Goal: Information Seeking & Learning: Learn about a topic

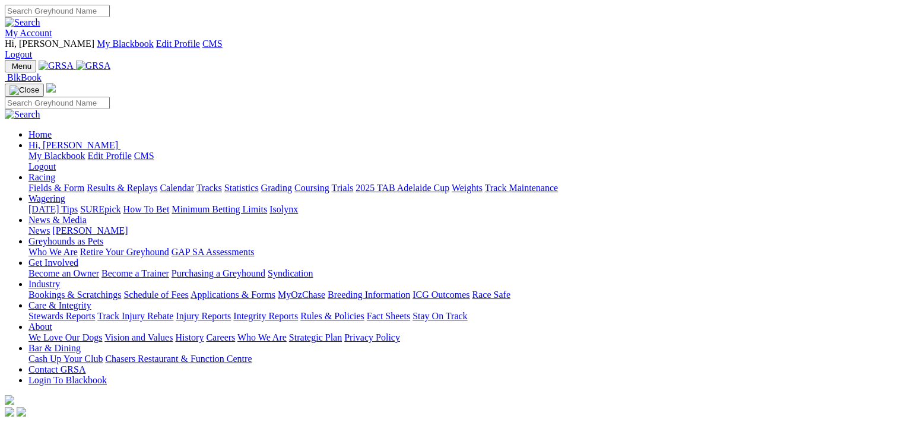
click at [59, 183] on link "Fields & Form" at bounding box center [56, 188] width 56 height 10
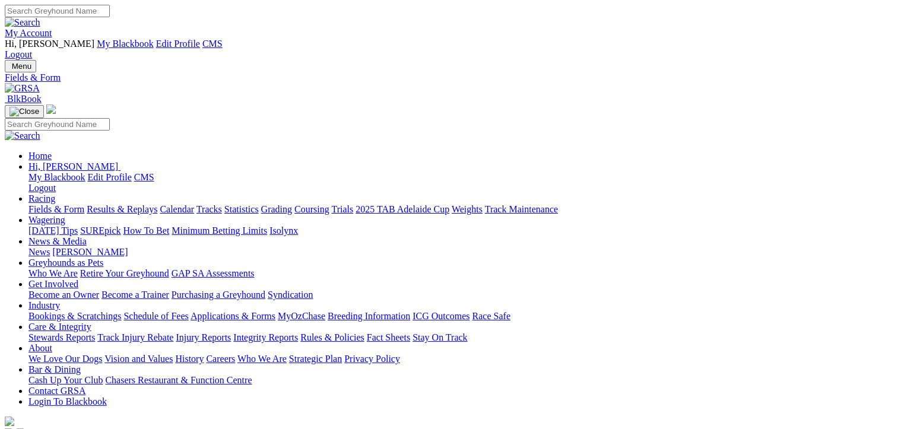
drag, startPoint x: 62, startPoint y: 228, endPoint x: 42, endPoint y: 139, distance: 91.3
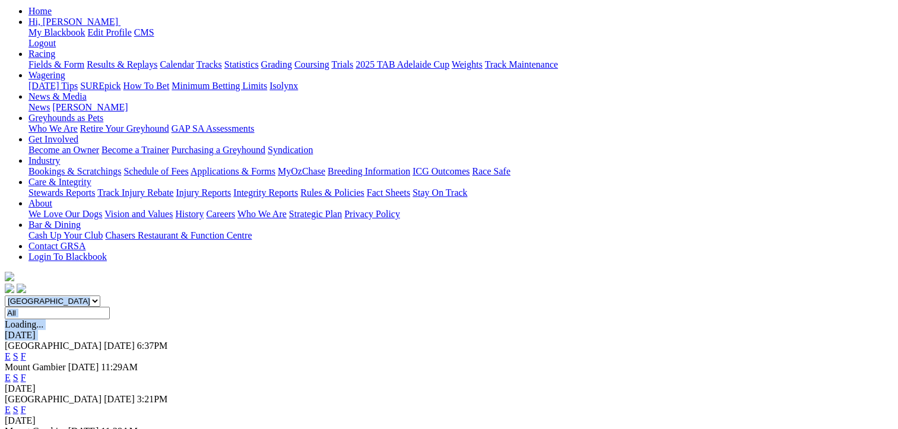
scroll to position [147, 0]
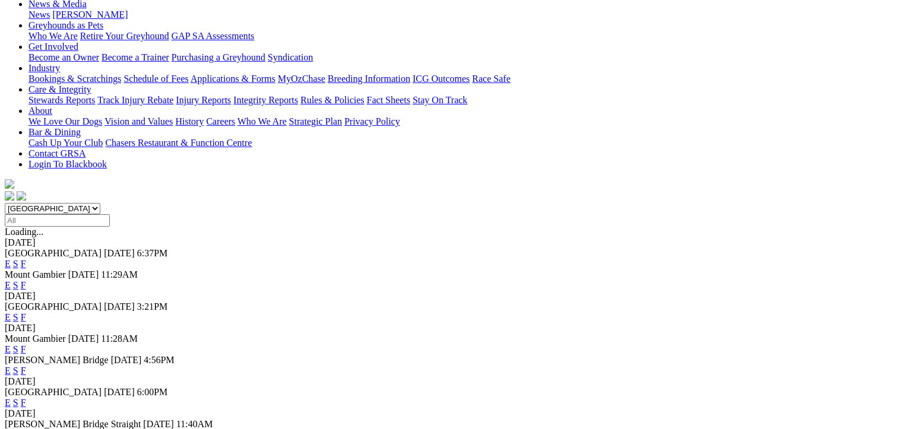
click at [26, 365] on link "F" at bounding box center [23, 370] width 5 height 10
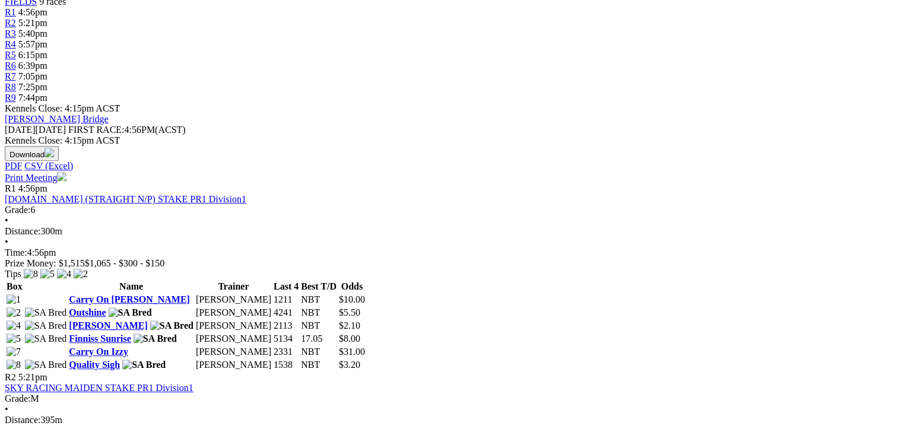
scroll to position [468, 0]
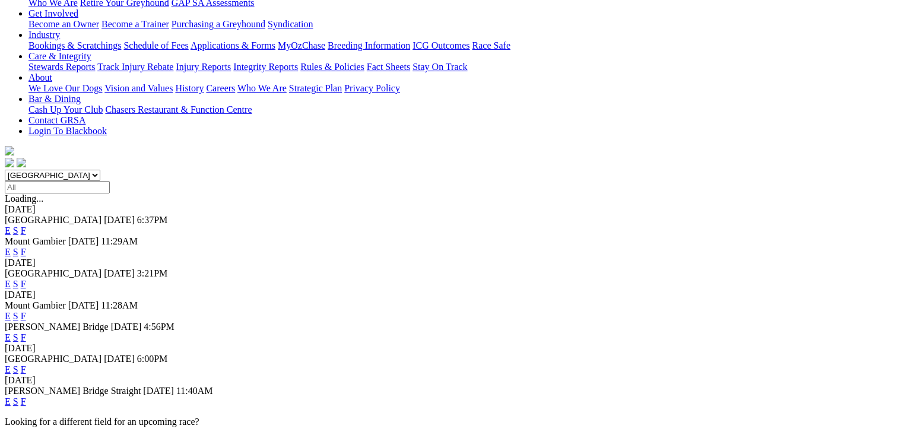
scroll to position [312, 0]
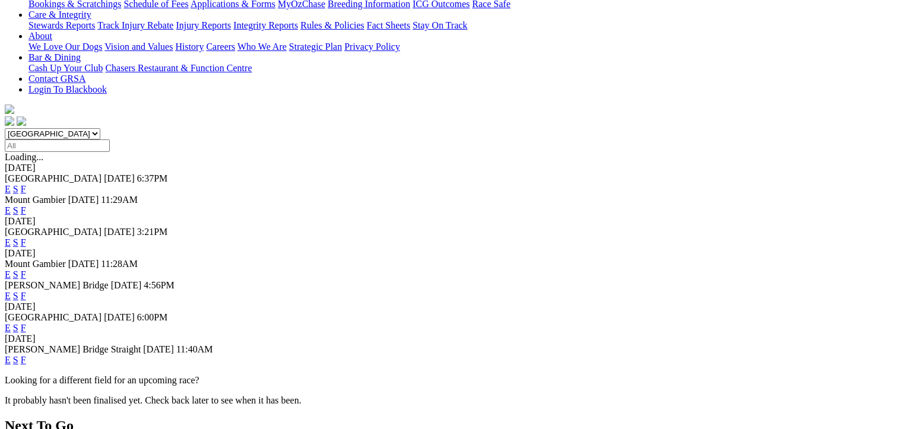
click at [26, 323] on link "F" at bounding box center [23, 328] width 5 height 10
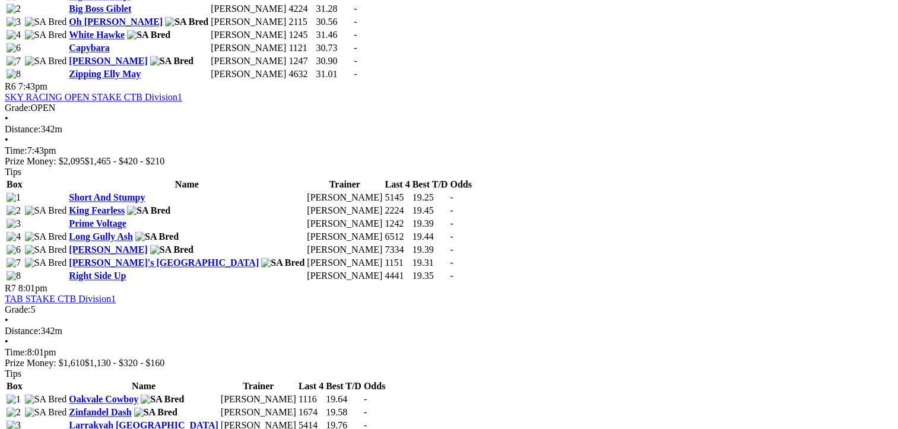
scroll to position [1595, 0]
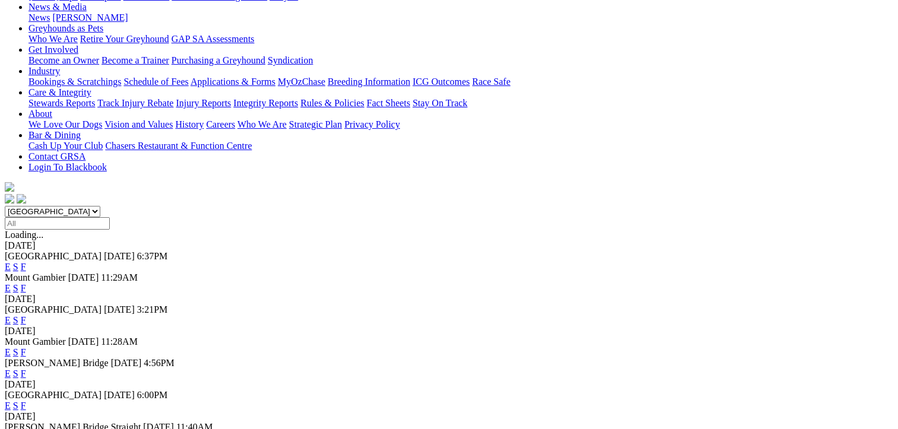
scroll to position [235, 0]
click at [26, 428] on link "F" at bounding box center [23, 437] width 5 height 10
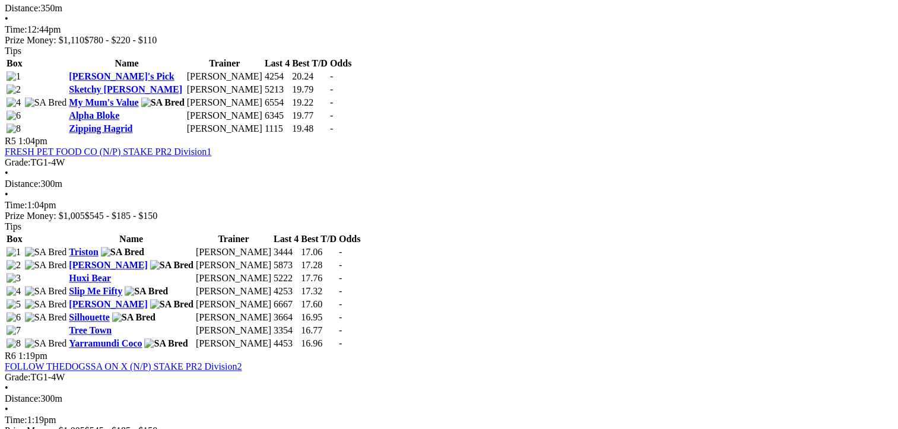
scroll to position [1252, 0]
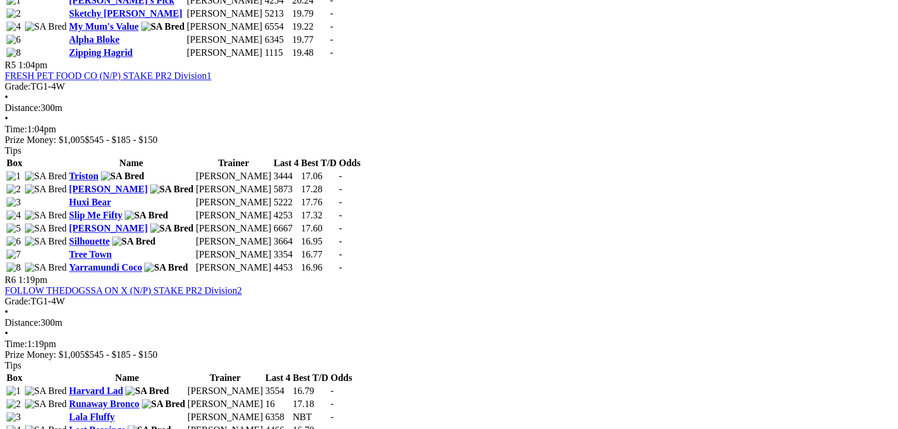
scroll to position [1337, 4]
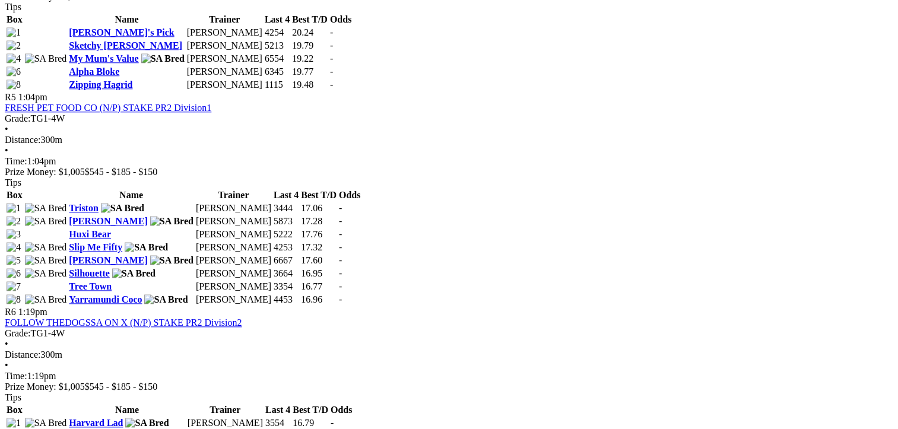
scroll to position [1298, 0]
